Goal: Task Accomplishment & Management: Complete application form

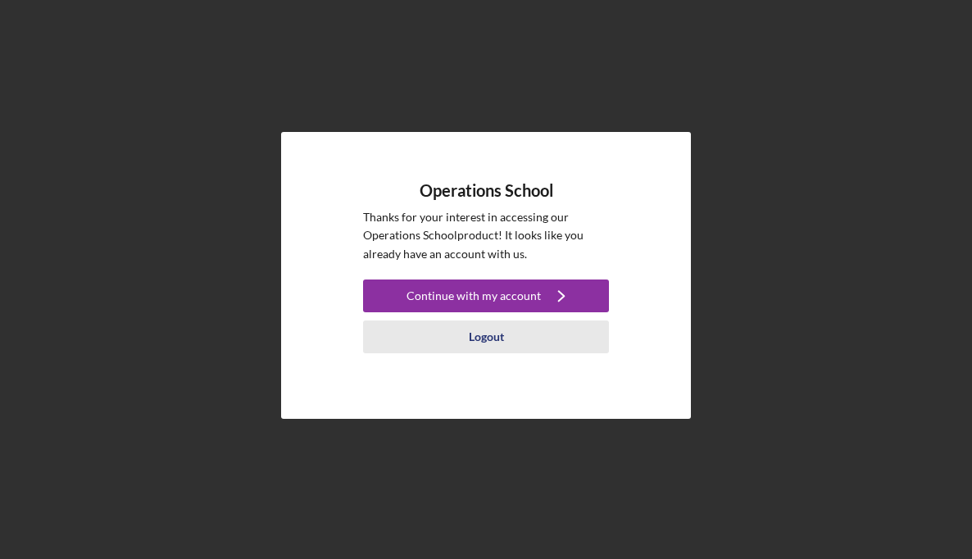
click at [478, 336] on div "Logout" at bounding box center [486, 336] width 35 height 33
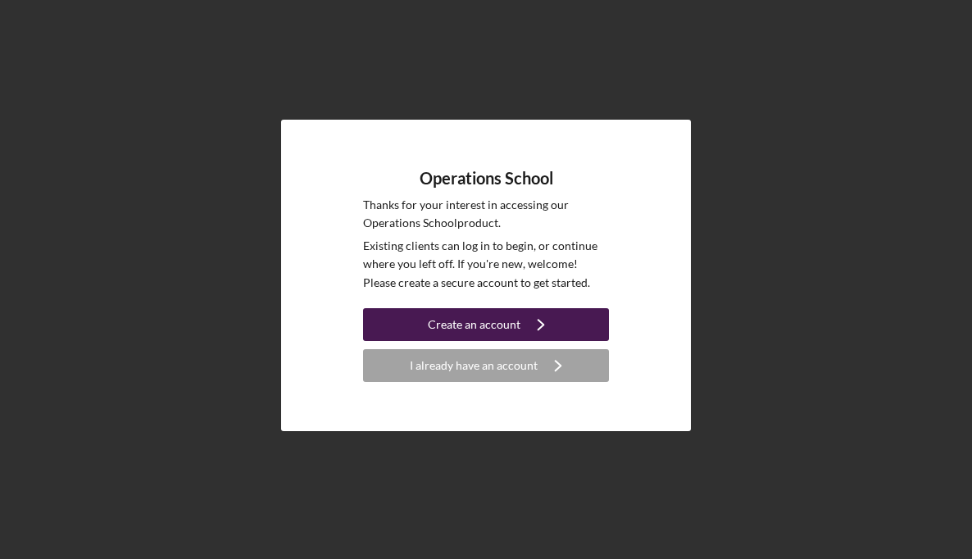
click at [471, 323] on div "Create an account" at bounding box center [474, 324] width 93 height 33
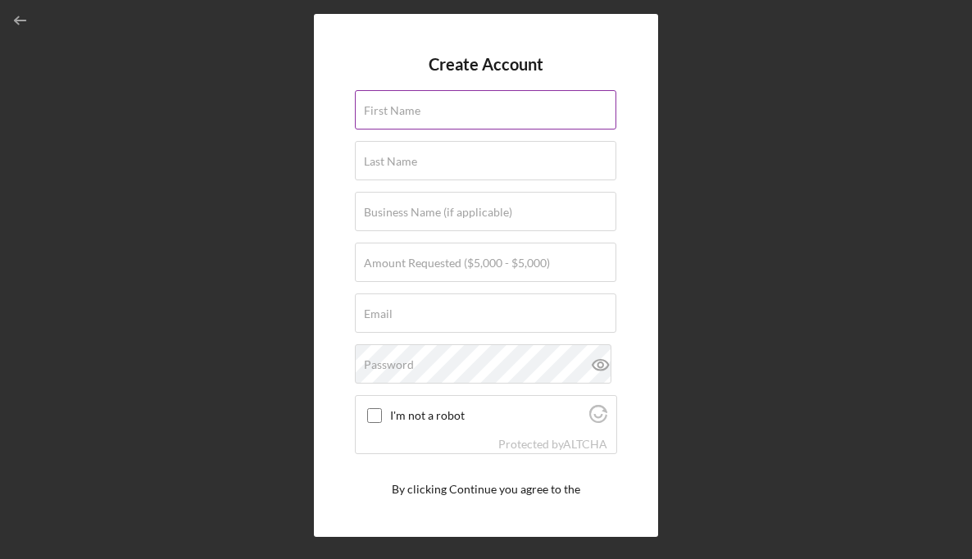
click at [410, 109] on label "First Name" at bounding box center [392, 110] width 57 height 13
click at [410, 109] on input "First Name" at bounding box center [485, 109] width 261 height 39
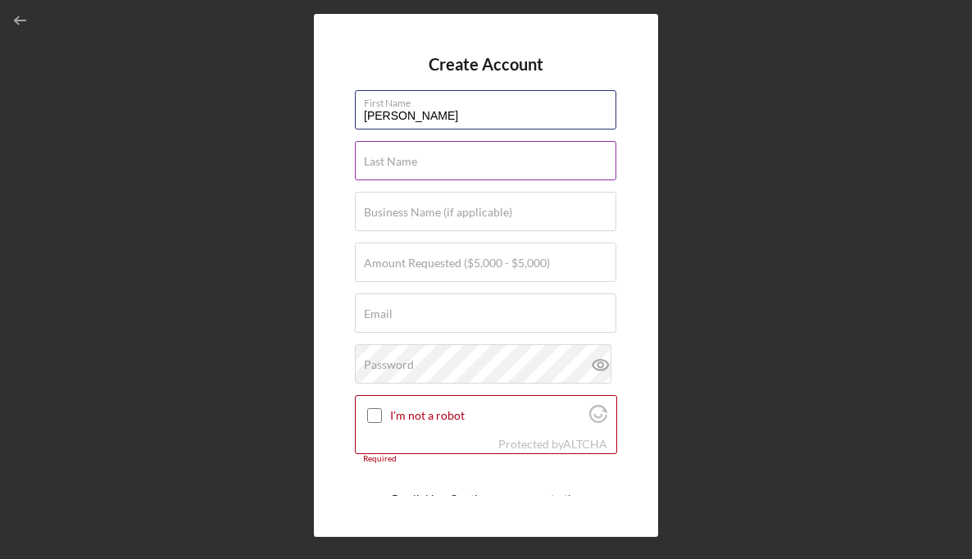
type input "[PERSON_NAME]"
click at [379, 164] on label "Last Name" at bounding box center [390, 161] width 53 height 13
click at [379, 164] on input "Last Name" at bounding box center [485, 160] width 261 height 39
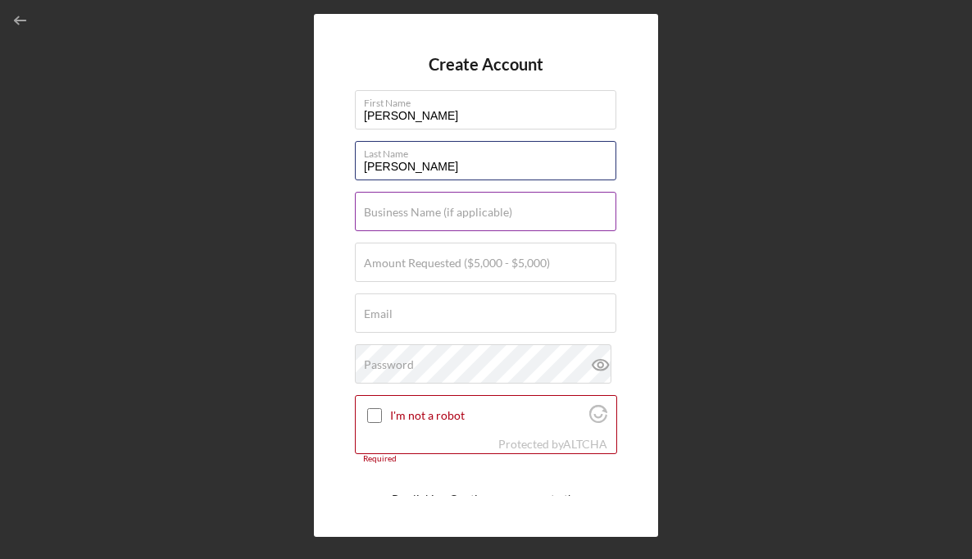
type input "[PERSON_NAME]"
click at [379, 215] on label "Business Name (if applicable)" at bounding box center [438, 212] width 148 height 13
click at [379, 215] on input "Business Name (if applicable)" at bounding box center [485, 211] width 261 height 39
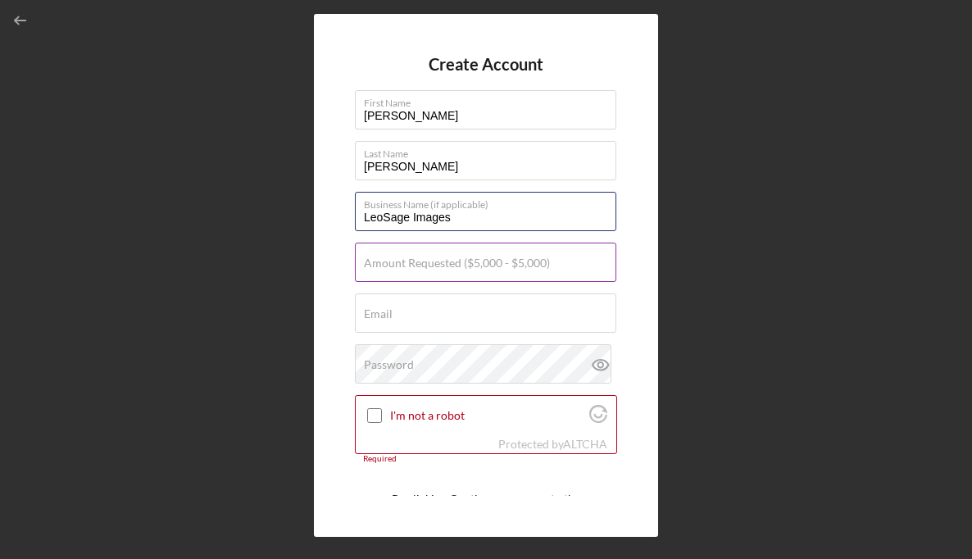
type input "LeoSage Images"
click at [377, 265] on label "Amount Requested ($5,000 - $5,000)" at bounding box center [457, 263] width 186 height 13
click at [377, 265] on input "Amount Requested ($5,000 - $5,000)" at bounding box center [485, 262] width 261 height 39
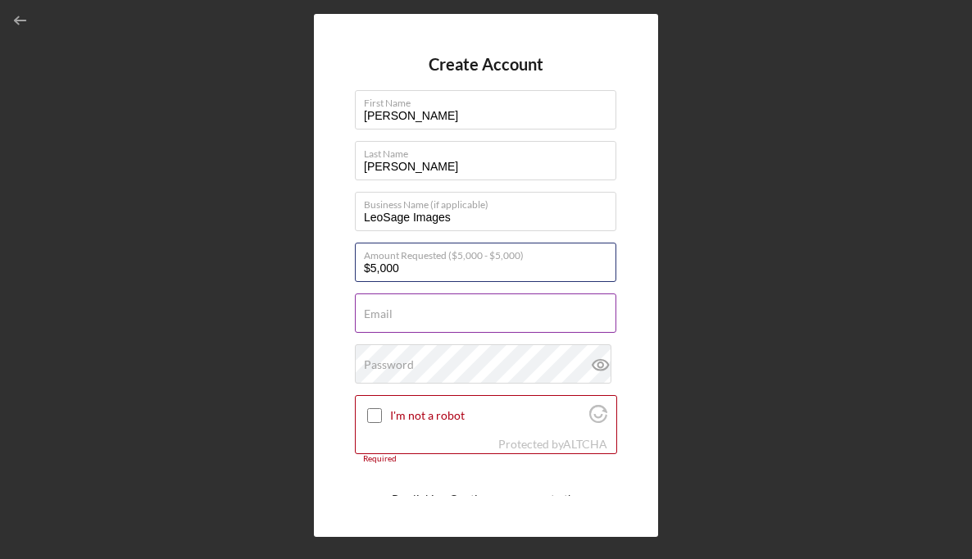
type input "$5,000"
click at [392, 314] on input "Email" at bounding box center [485, 312] width 261 height 39
type input "c"
type input "[PERSON_NAME][EMAIL_ADDRESS][PERSON_NAME][DOMAIN_NAME]"
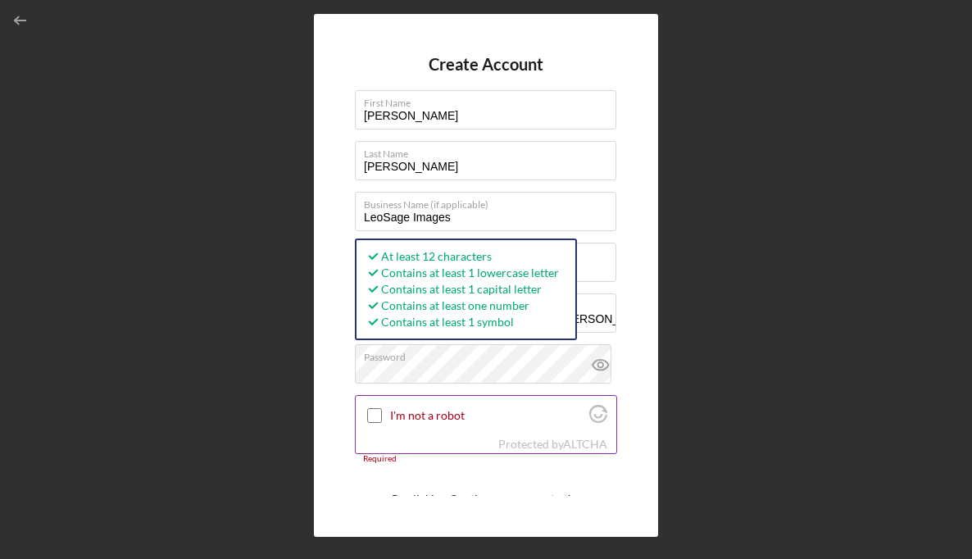
click at [370, 414] on input "I'm not a robot" at bounding box center [374, 415] width 15 height 15
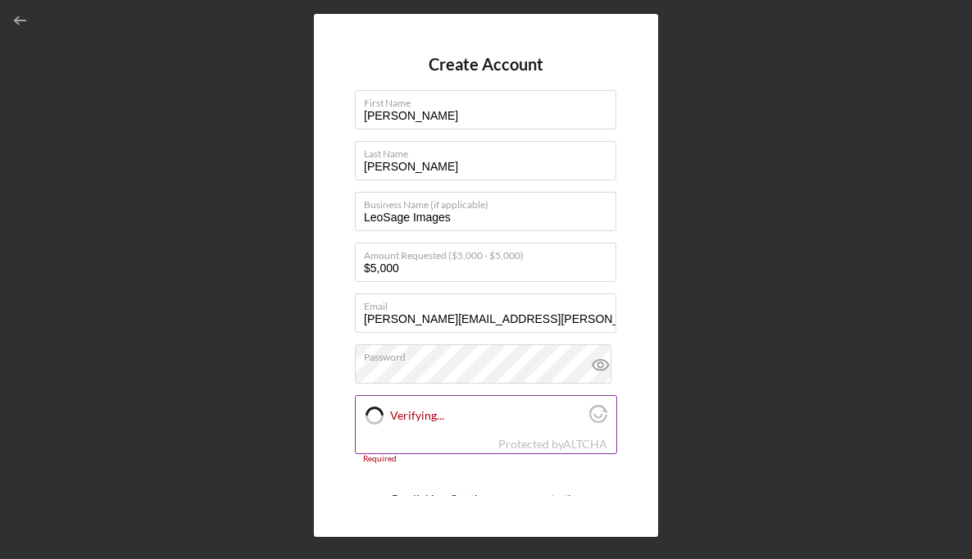
checkbox input "true"
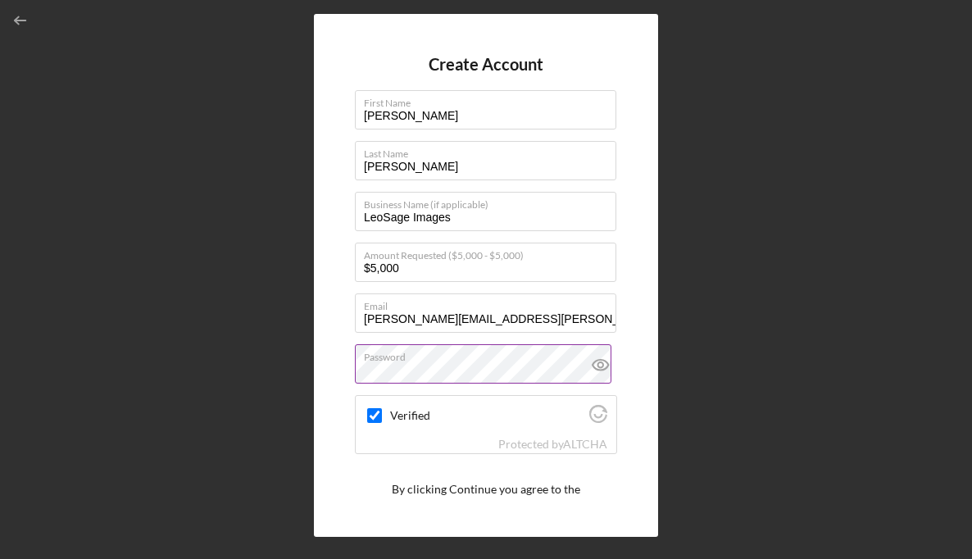
click at [592, 362] on icon at bounding box center [600, 364] width 41 height 41
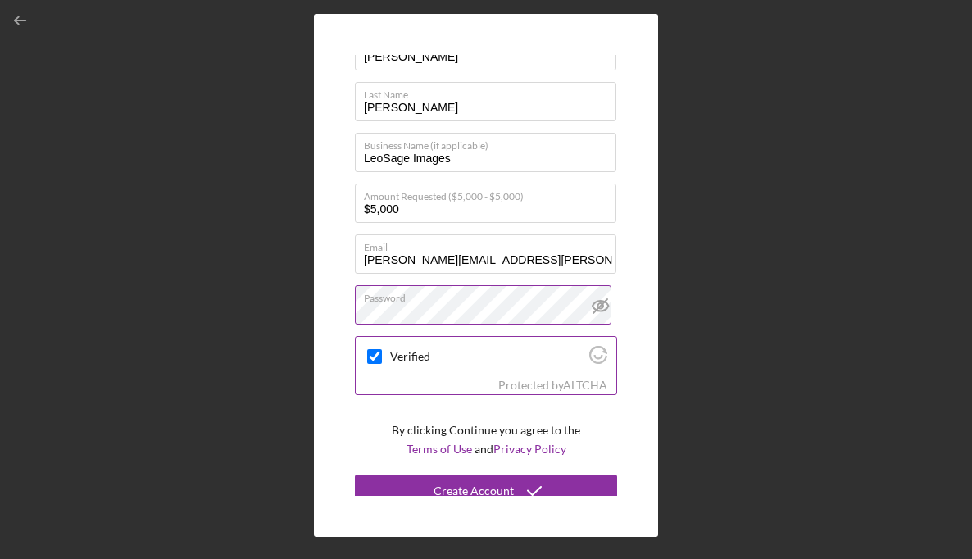
scroll to position [70, 0]
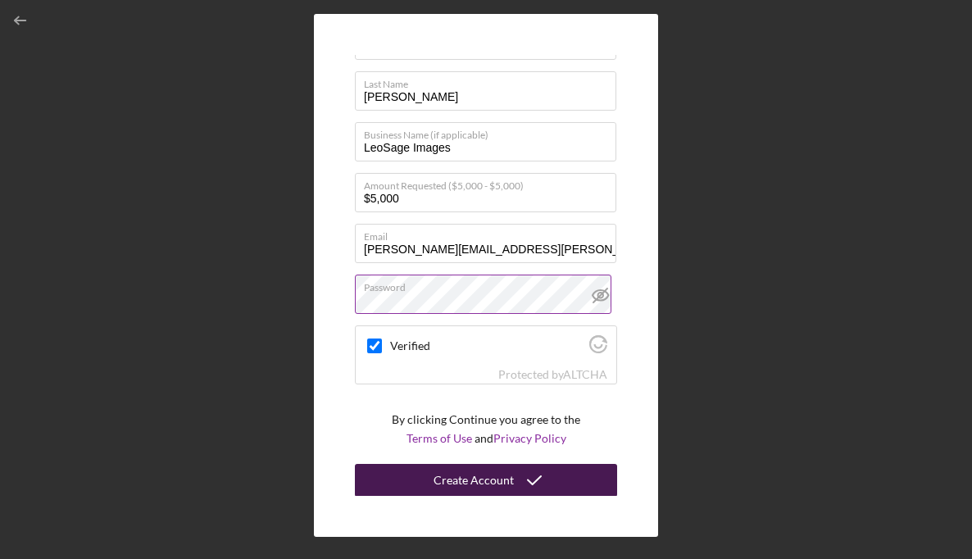
click at [493, 476] on div "Create Account" at bounding box center [474, 480] width 80 height 33
